Goal: Find specific page/section: Find specific page/section

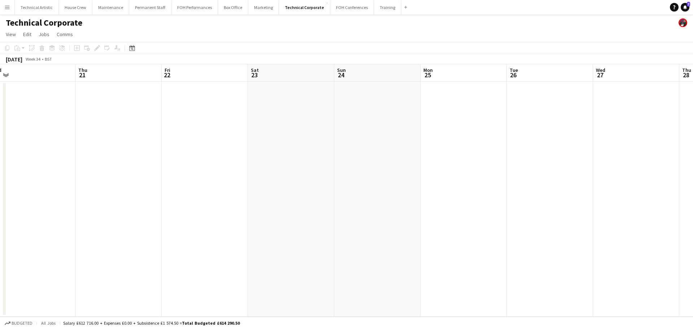
drag, startPoint x: 583, startPoint y: 168, endPoint x: 212, endPoint y: 152, distance: 370.8
click at [174, 148] on app-calendar-viewport "Sat 16 Sun 17 Mon 18 Tue 19 Wed 20 Thu 21 Fri 22 Sat 23 Sun 24 Mon 25 Tue 26 We…" at bounding box center [346, 190] width 693 height 252
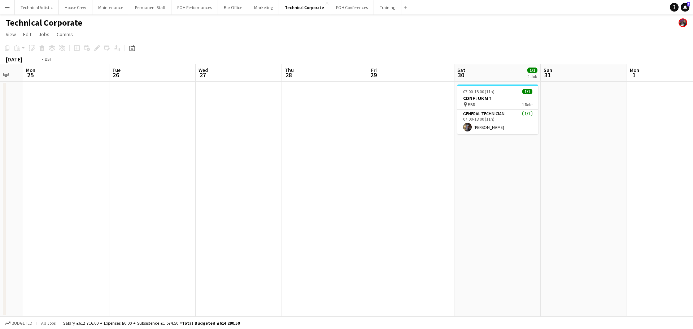
scroll to position [0, 320]
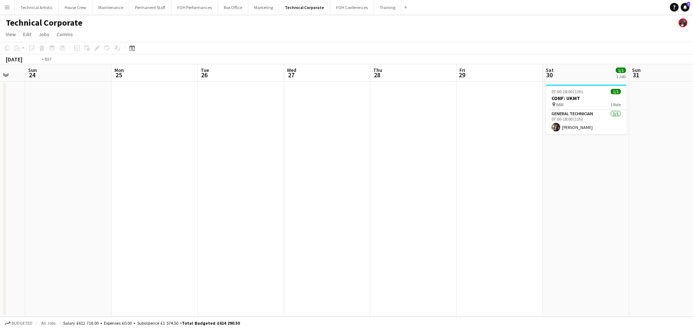
drag, startPoint x: 490, startPoint y: 188, endPoint x: 179, endPoint y: 182, distance: 311.3
click at [179, 182] on app-calendar-viewport "Wed 20 Thu 21 Fri 22 Sat 23 Sun 24 Mon 25 Tue 26 Wed 27 Thu 28 Fri 29 Sat 30 1/…" at bounding box center [346, 190] width 693 height 252
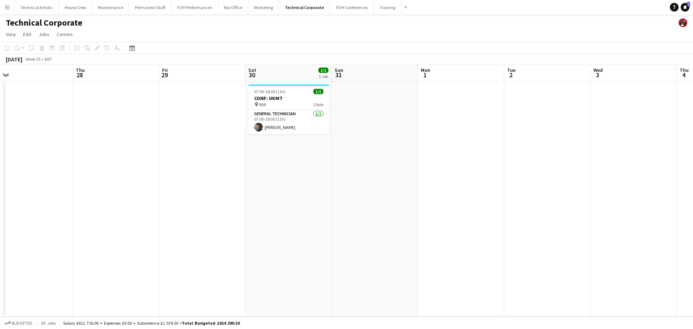
drag, startPoint x: 520, startPoint y: 149, endPoint x: 306, endPoint y: 106, distance: 218.5
click at [306, 106] on app-calendar-viewport "Sat 23 Sun 24 Mon 25 Tue 26 Wed 27 Thu 28 Fri 29 Sat 30 1/1 1 Job Sun 31 Mon 1 …" at bounding box center [346, 190] width 693 height 252
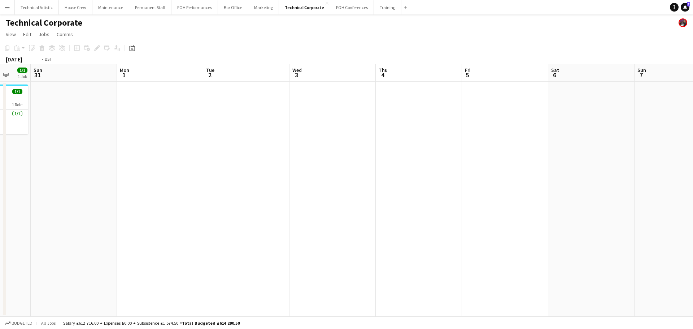
drag, startPoint x: 516, startPoint y: 153, endPoint x: 218, endPoint y: 116, distance: 300.2
click at [218, 116] on app-calendar-viewport "Mon 25 Tue 26 Wed 27 Thu 28 Fri 29 Sat 30 1/1 1 Job Sun 31 Mon 1 Tue 2 Wed 3 Th…" at bounding box center [346, 190] width 693 height 252
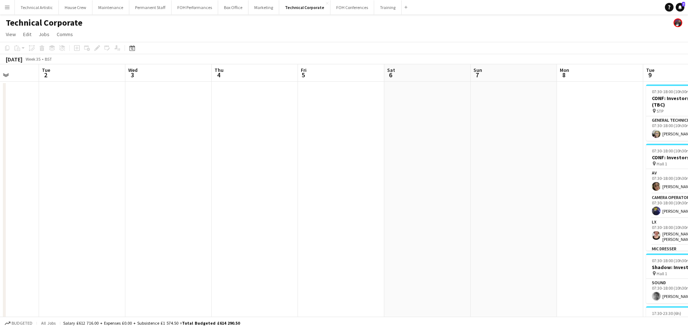
drag, startPoint x: 462, startPoint y: 154, endPoint x: 256, endPoint y: 127, distance: 208.0
click at [256, 127] on app-calendar-viewport "Sat 30 1/1 1 Job Sun 31 Mon 1 Tue 2 Wed 3 Thu 4 Fri 5 Sat 6 Sun 7 Mon 8 Tue 9 1…" at bounding box center [344, 246] width 688 height 364
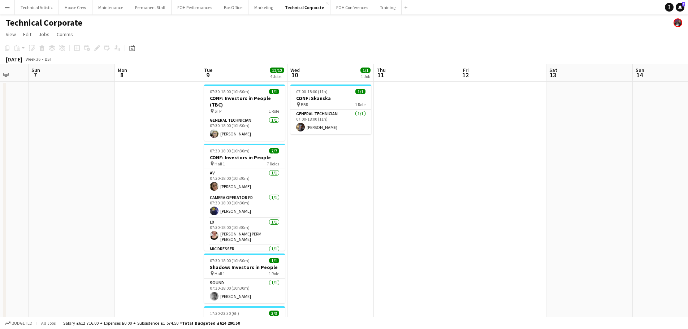
drag, startPoint x: 346, startPoint y: 136, endPoint x: 166, endPoint y: 117, distance: 181.2
click at [166, 117] on app-calendar-viewport "Thu 4 Fri 5 Sat 6 Sun 7 Mon 8 Tue 9 12/12 4 Jobs Wed 10 1/1 1 Job Thu 11 Fri 12…" at bounding box center [344, 246] width 688 height 364
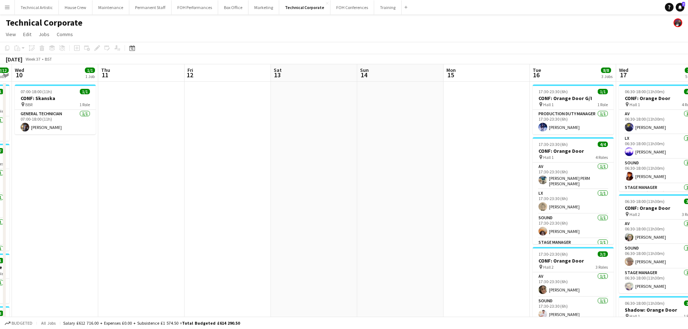
drag, startPoint x: 329, startPoint y: 150, endPoint x: 266, endPoint y: 148, distance: 62.5
click at [266, 148] on app-calendar-viewport "Sun 7 Mon 8 Tue 9 12/12 4 Jobs Wed 10 1/1 1 Job Thu 11 Fri 12 Sat 13 Sun 14 Mon…" at bounding box center [344, 278] width 688 height 428
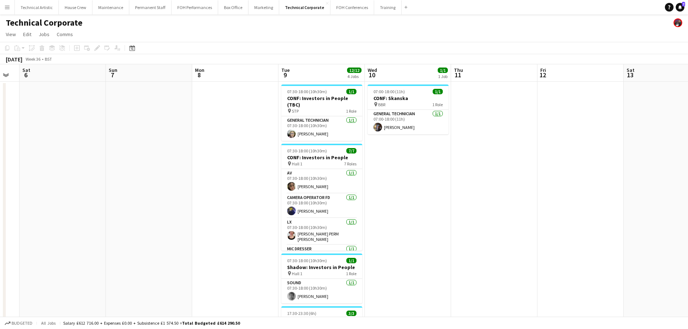
drag, startPoint x: 164, startPoint y: 143, endPoint x: 590, endPoint y: 163, distance: 426.6
click at [582, 160] on app-calendar-viewport "Thu 4 Fri 5 Sat 6 Sun 7 Mon 8 Tue 9 12/12 4 Jobs Wed 10 1/1 1 Job Thu 11 Fri 12…" at bounding box center [344, 278] width 688 height 428
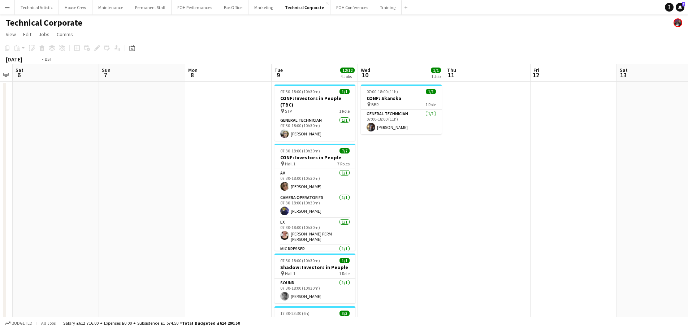
drag, startPoint x: 434, startPoint y: 148, endPoint x: 549, endPoint y: 151, distance: 114.8
click at [549, 151] on app-calendar-viewport "Thu 4 Fri 5 Sat 6 Sun 7 Mon 8 Tue 9 12/12 4 Jobs Wed 10 1/1 1 Job Thu 11 Fri 12…" at bounding box center [344, 278] width 688 height 428
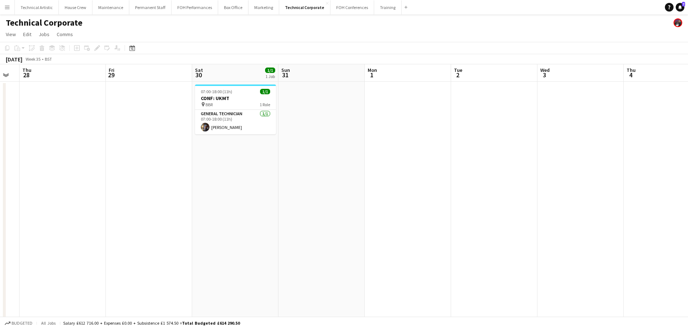
drag, startPoint x: 308, startPoint y: 140, endPoint x: 547, endPoint y: 146, distance: 239.5
click at [547, 146] on app-calendar-viewport "Mon 25 Tue 26 Wed 27 Thu 28 Fri 29 Sat 30 1/1 1 Job Sun 31 Mon 1 Tue 2 Wed 3 Th…" at bounding box center [344, 278] width 688 height 428
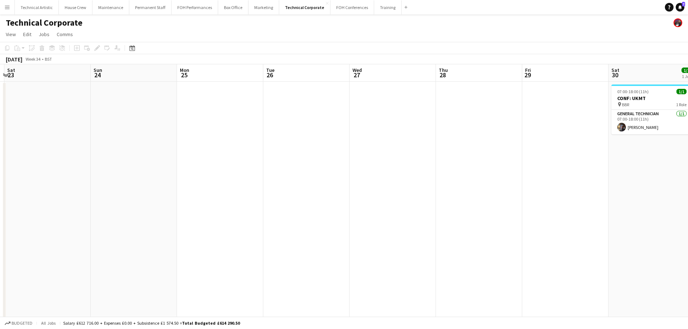
drag, startPoint x: 338, startPoint y: 156, endPoint x: 628, endPoint y: 172, distance: 290.8
click at [628, 172] on app-calendar-viewport "Wed 20 Thu 21 Fri 22 Sat 23 Sun 24 Mon 25 Tue 26 Wed 27 Thu 28 Fri 29 Sat 30 1/…" at bounding box center [344, 278] width 688 height 428
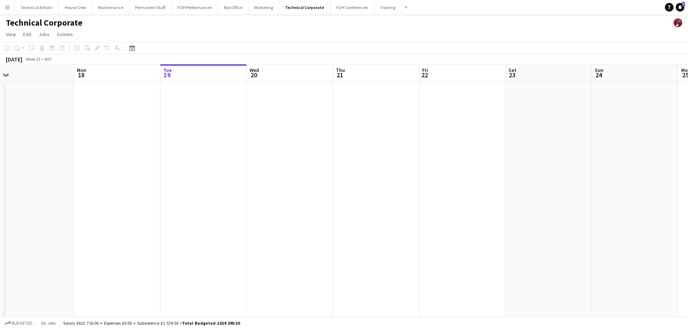
scroll to position [0, 177]
drag, startPoint x: 194, startPoint y: 123, endPoint x: 618, endPoint y: 140, distance: 424.3
click at [618, 140] on app-calendar-viewport "Fri 15 Sat 16 Sun 17 Mon 18 Tue 19 Wed 20 Thu 21 Fri 22 Sat 23 Sun 24 Mon 25 Tu…" at bounding box center [344, 278] width 688 height 428
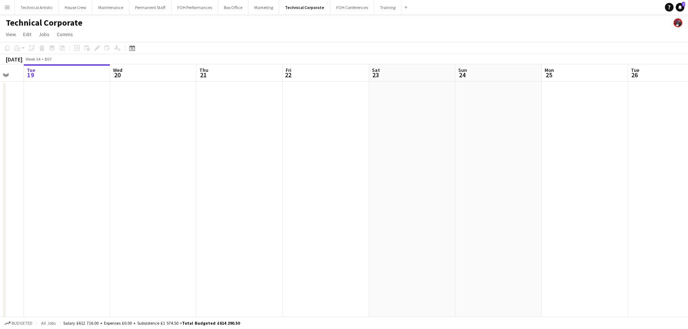
drag, startPoint x: 468, startPoint y: 156, endPoint x: 57, endPoint y: 85, distance: 416.2
click at [57, 85] on app-calendar-viewport "Fri 15 Sat 16 Sun 17 Mon 18 Tue 19 Wed 20 Thu 21 Fri 22 Sat 23 Sun 24 Mon 25 Tu…" at bounding box center [344, 278] width 688 height 428
